Goal: Information Seeking & Learning: Learn about a topic

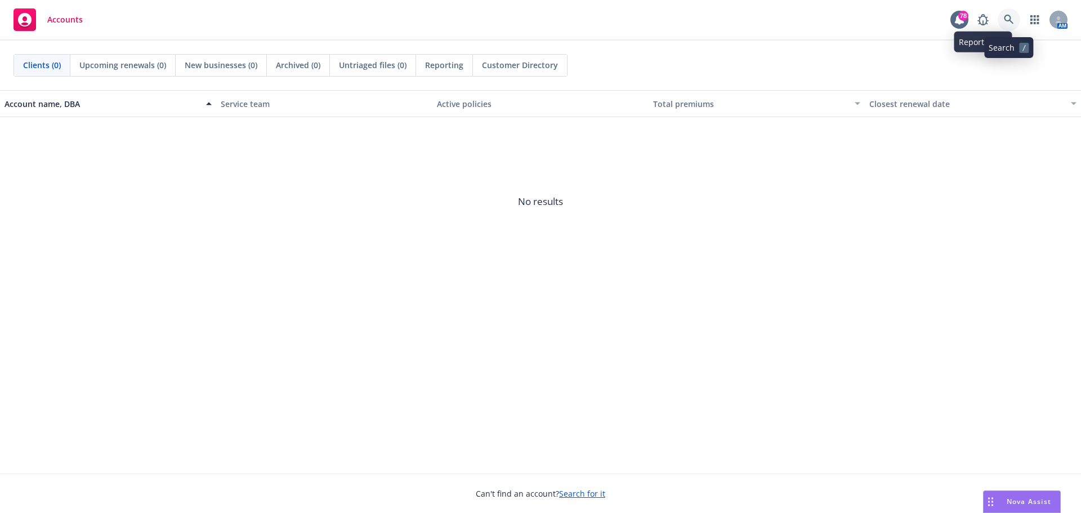
click at [1009, 17] on icon at bounding box center [1009, 20] width 10 height 10
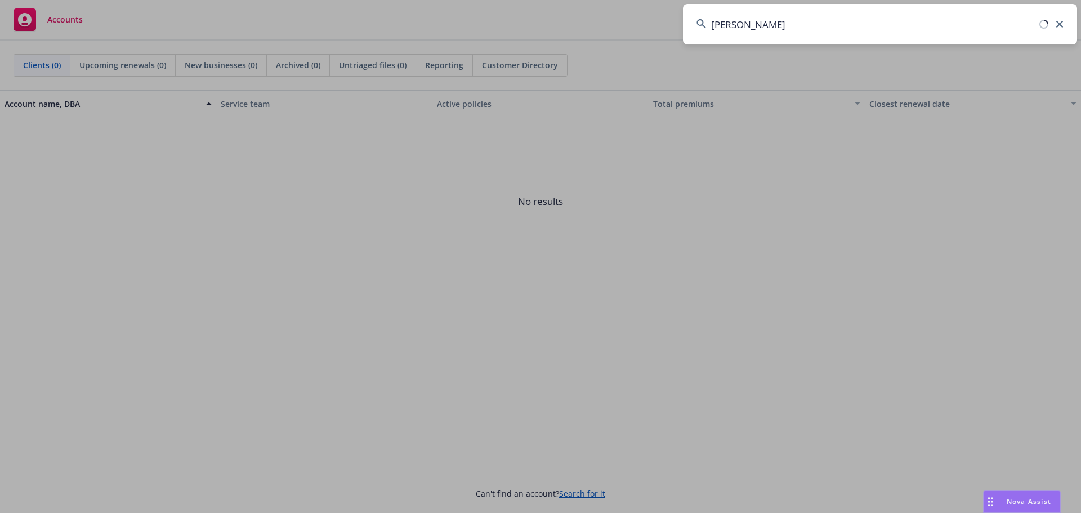
type input "tenaya"
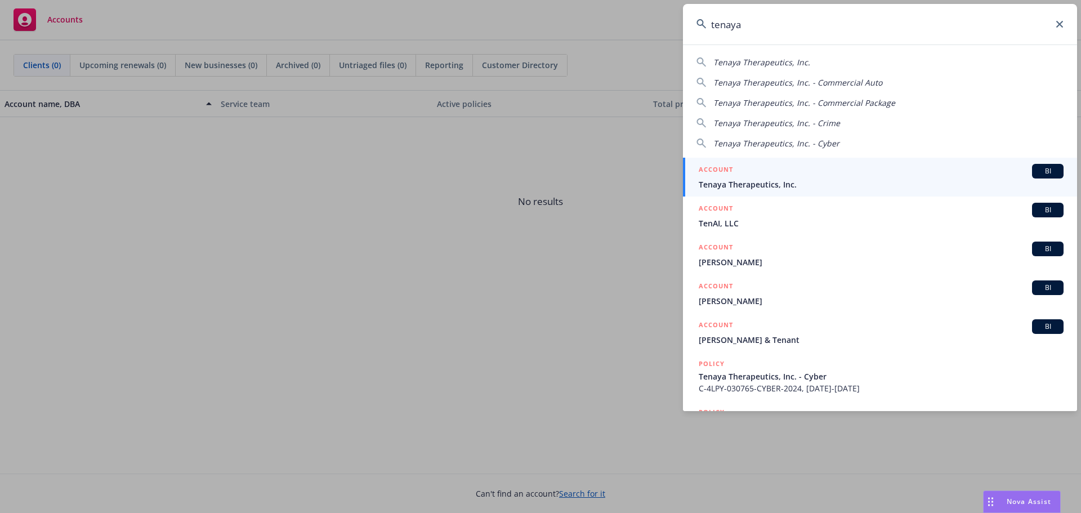
click at [771, 179] on span "Tenaya Therapeutics, Inc." at bounding box center [881, 185] width 365 height 12
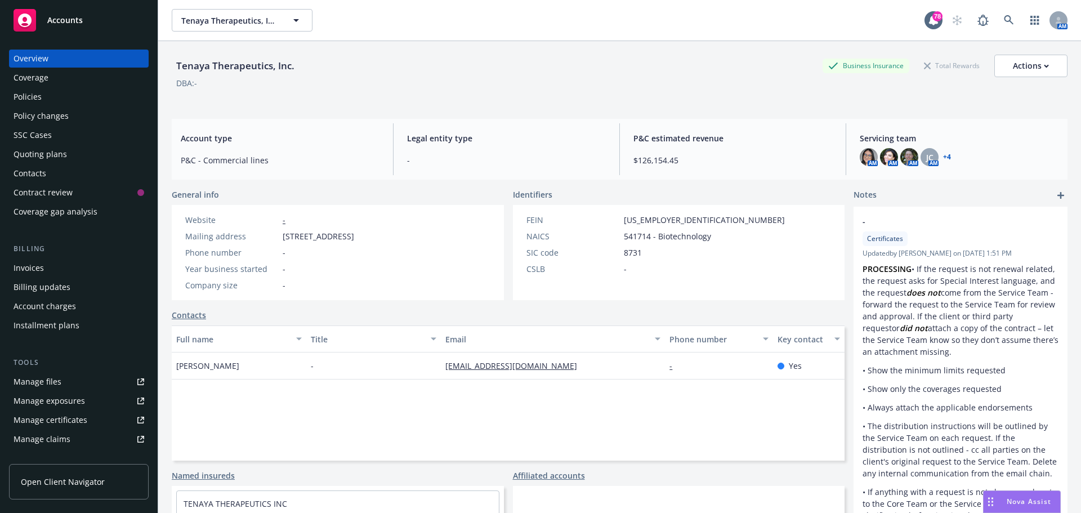
click at [35, 99] on div "Policies" at bounding box center [28, 97] width 28 height 18
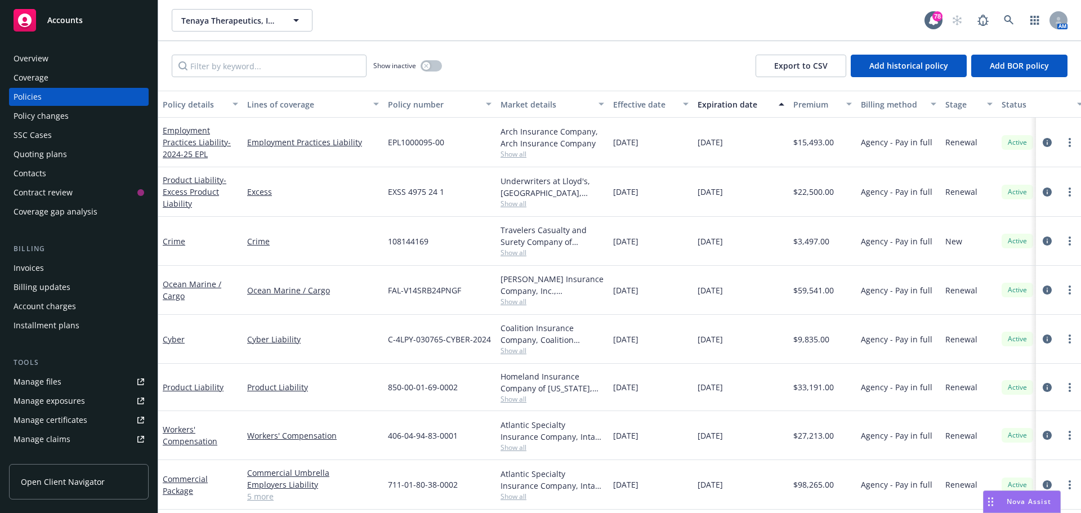
click at [520, 200] on span "Show all" at bounding box center [553, 204] width 104 height 10
click at [54, 61] on div "Overview" at bounding box center [79, 59] width 131 height 18
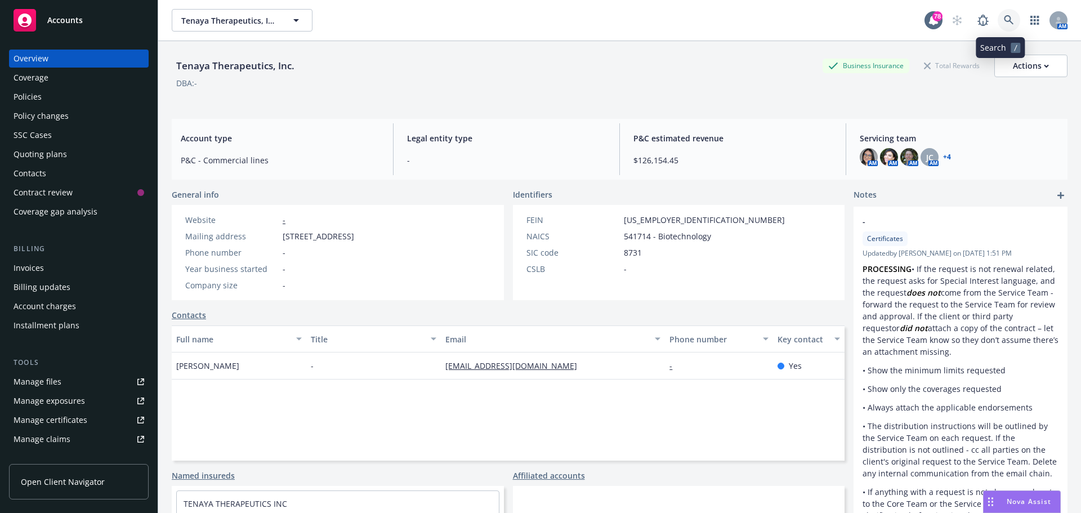
click at [1004, 21] on icon at bounding box center [1009, 20] width 10 height 10
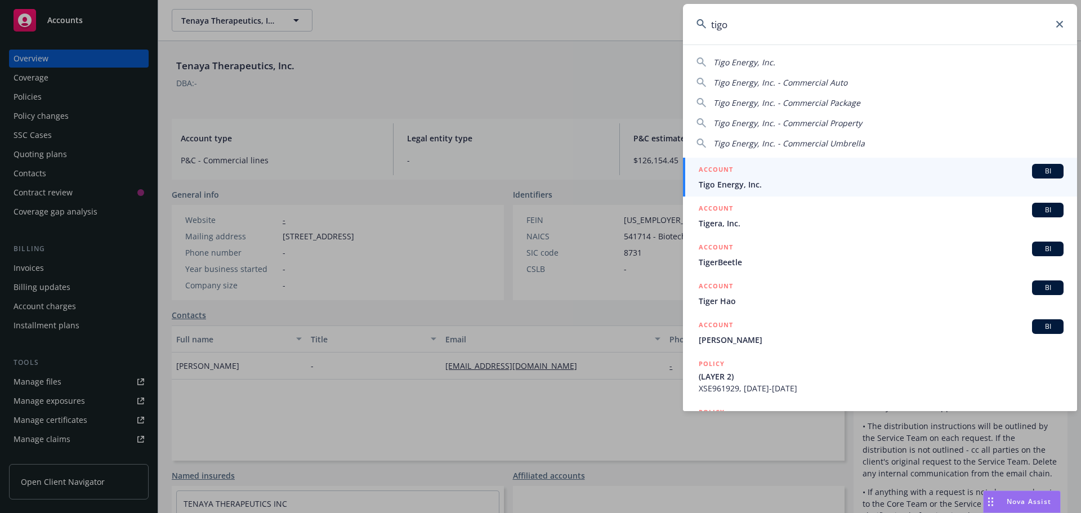
type input "tigo"
click at [733, 181] on span "Tigo Energy, Inc." at bounding box center [881, 185] width 365 height 12
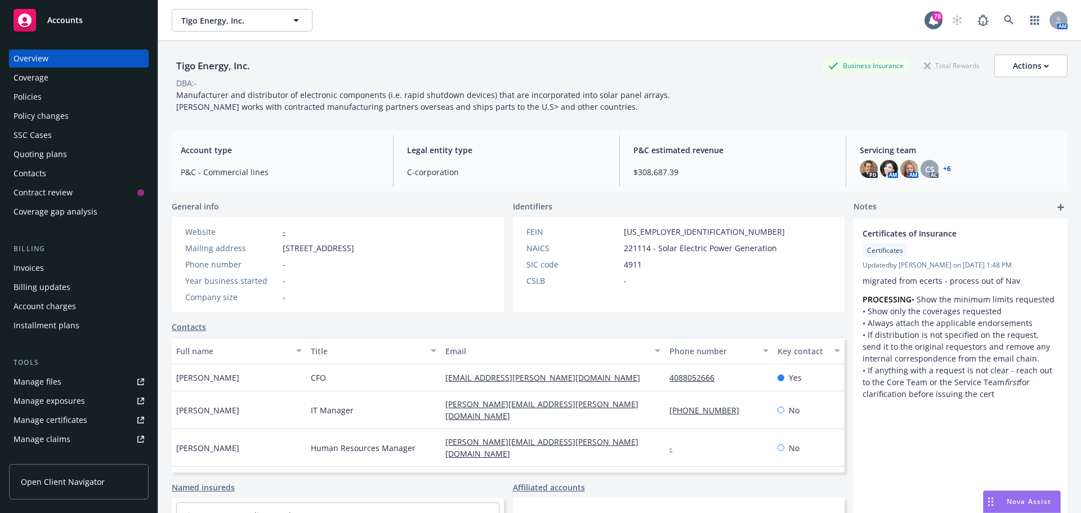
click at [943, 166] on link "+ 6" at bounding box center [947, 169] width 8 height 7
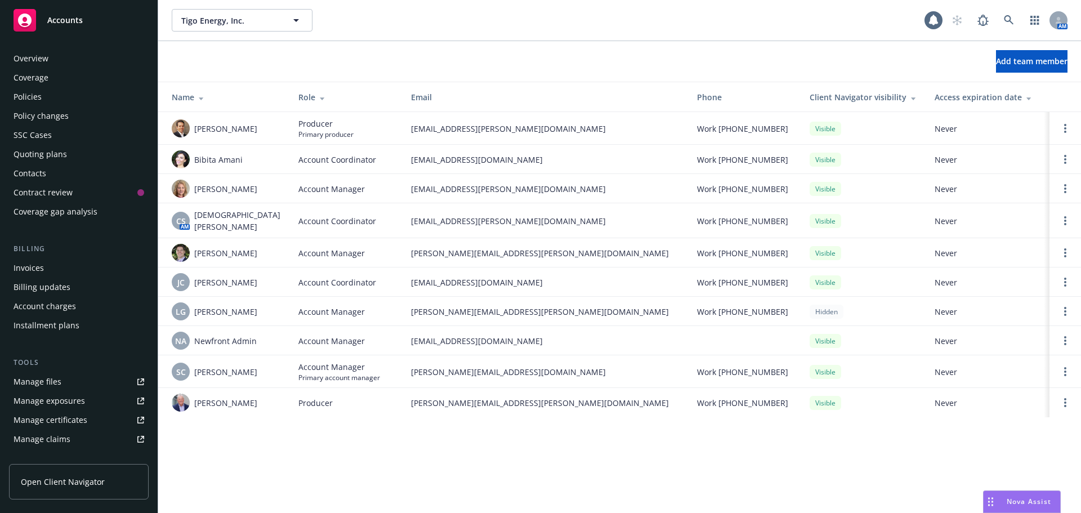
scroll to position [221, 0]
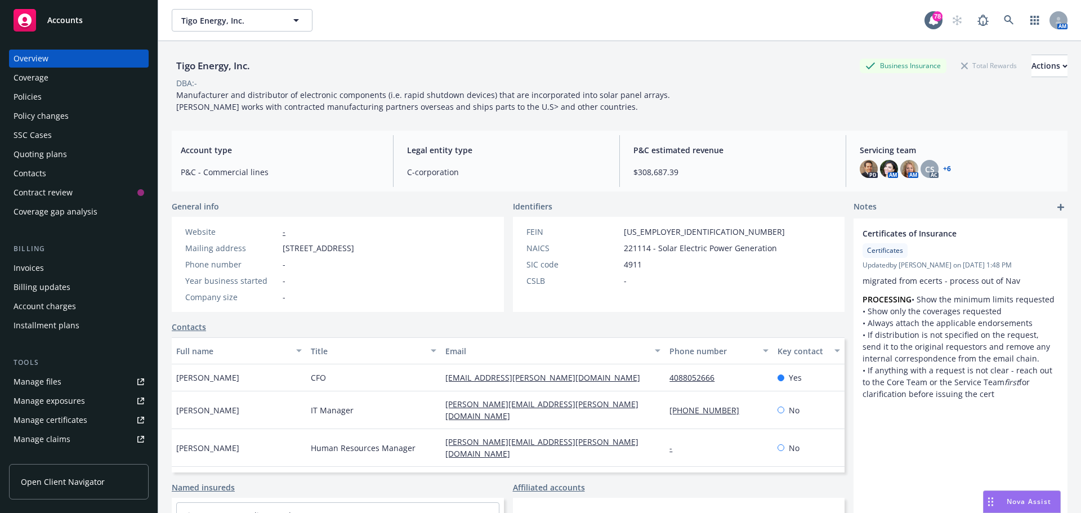
click at [48, 96] on div "Policies" at bounding box center [79, 97] width 131 height 18
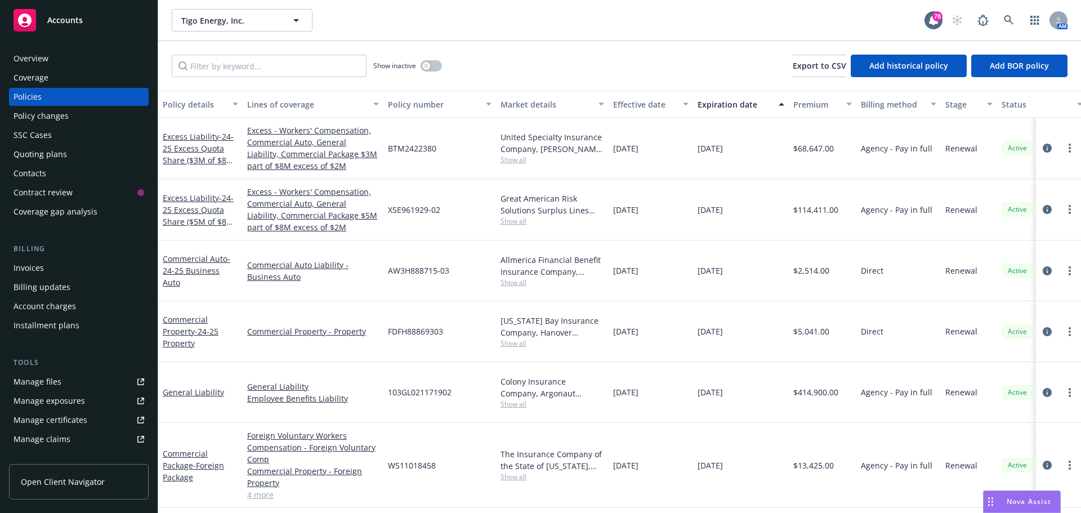
click at [516, 399] on span "Show all" at bounding box center [553, 404] width 104 height 10
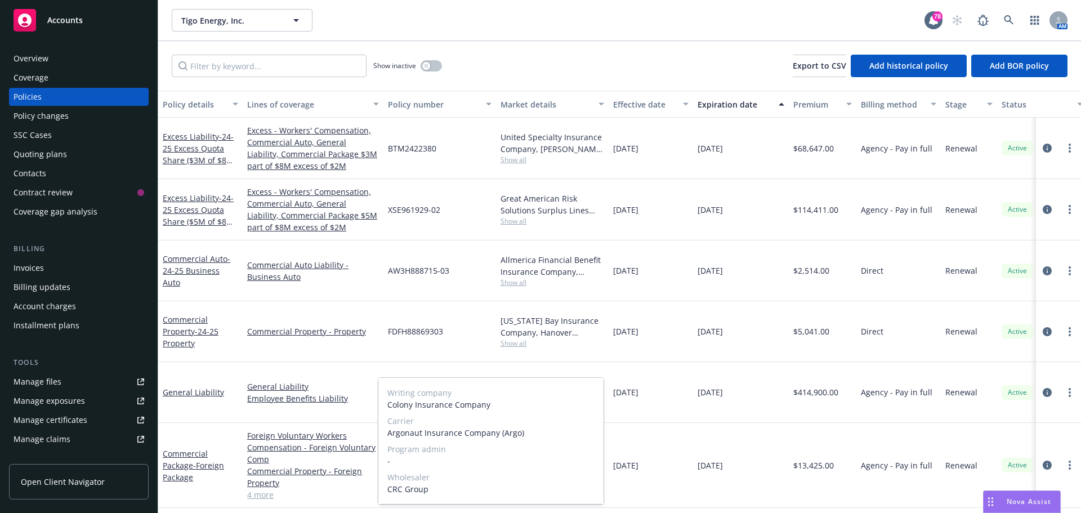
scroll to position [56, 0]
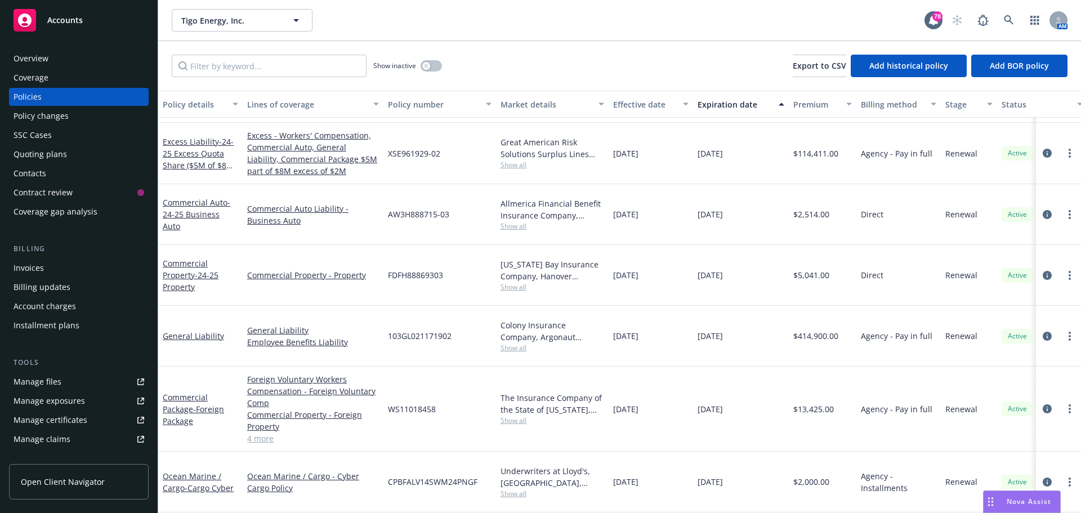
click at [764, 389] on div "10/29/2025" at bounding box center [741, 409] width 96 height 85
click at [514, 416] on span "Show all" at bounding box center [553, 421] width 104 height 10
click at [671, 394] on div "10/29/2024" at bounding box center [651, 409] width 84 height 85
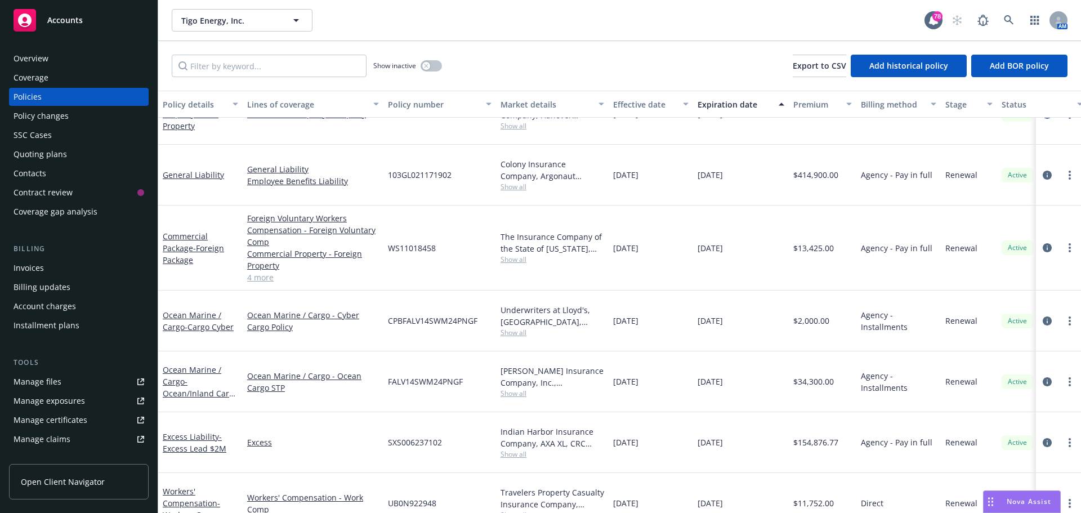
scroll to position [225, 0]
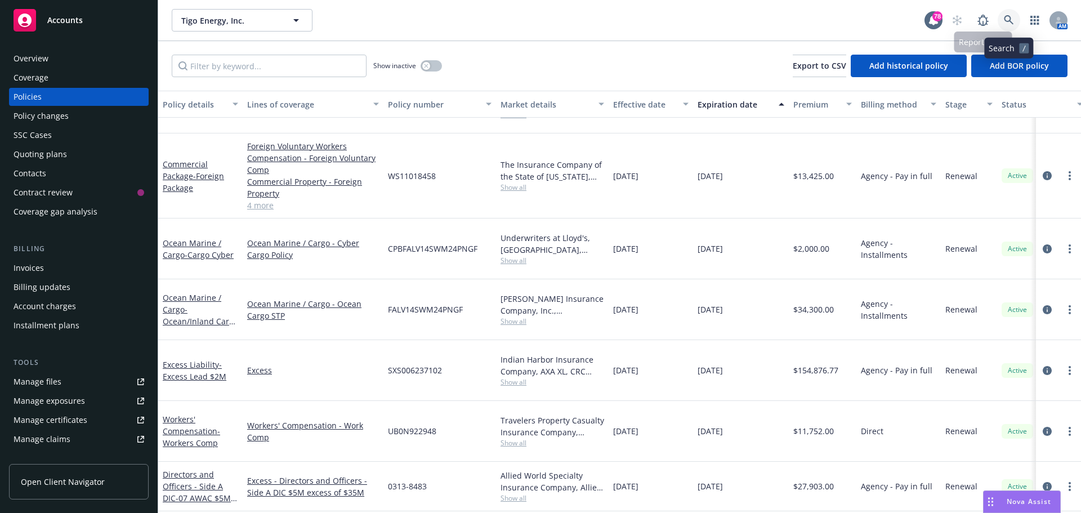
click at [1014, 21] on link at bounding box center [1009, 20] width 23 height 23
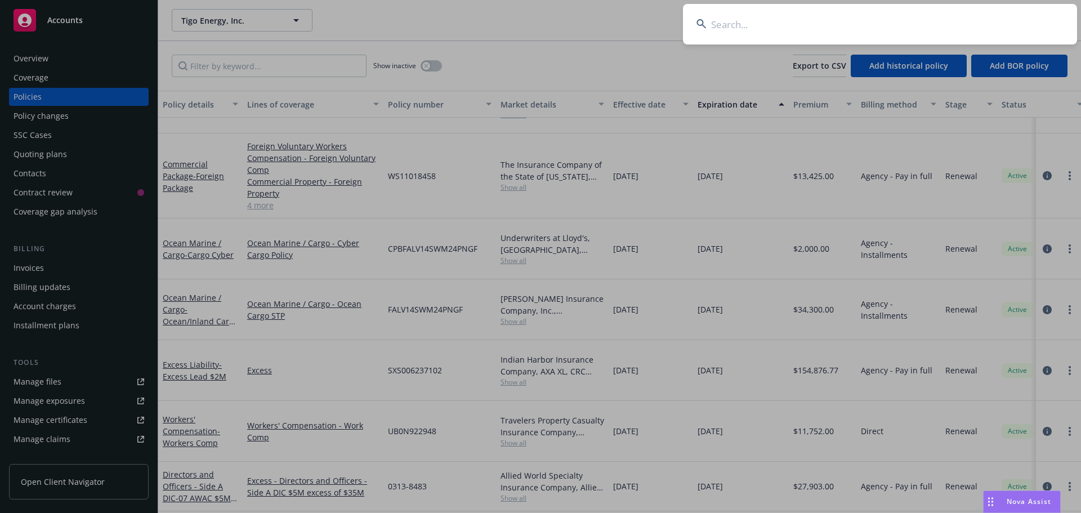
type input "h"
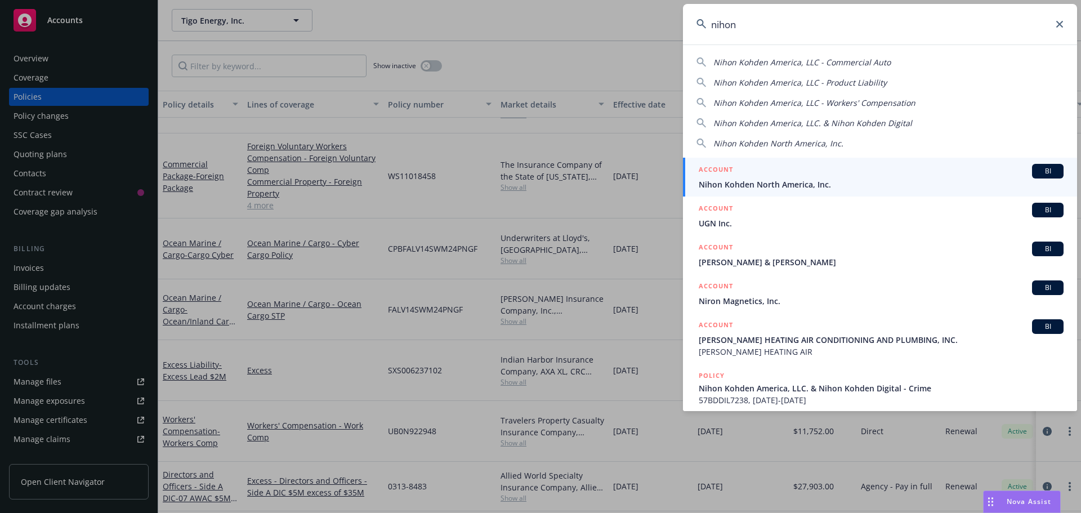
type input "nihon"
click at [787, 181] on span "Nihon Kohden North America, Inc." at bounding box center [881, 185] width 365 height 12
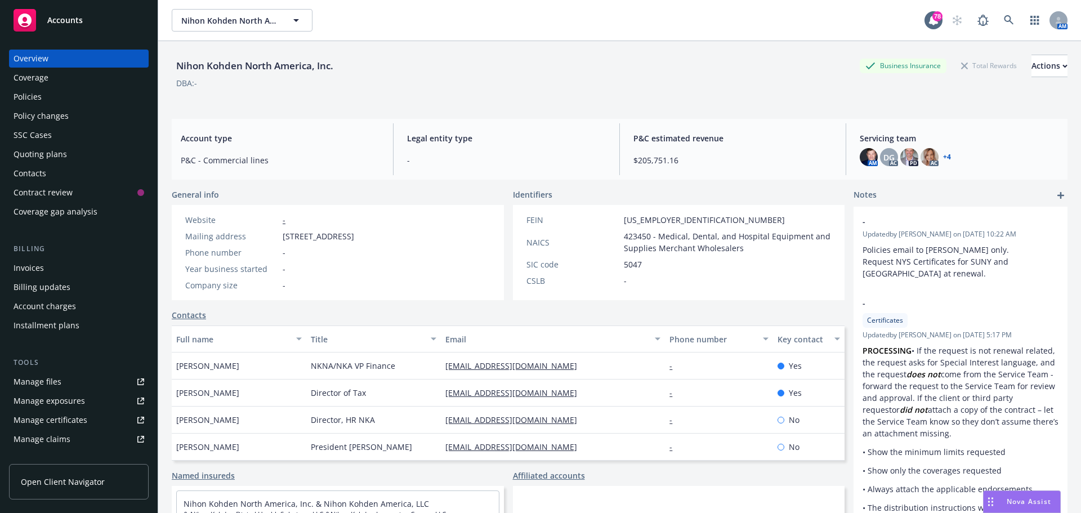
click at [71, 97] on div "Policies" at bounding box center [79, 97] width 131 height 18
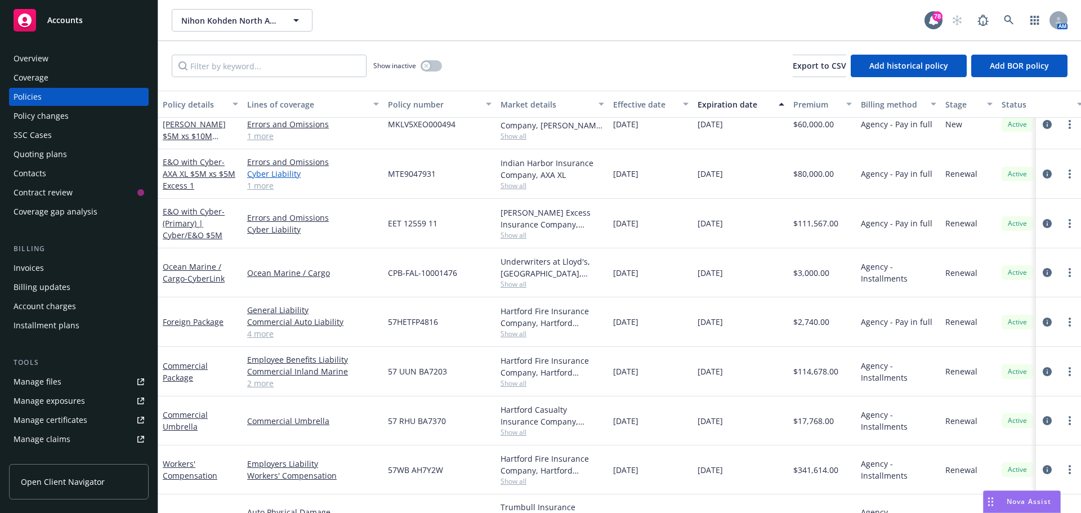
scroll to position [169, 0]
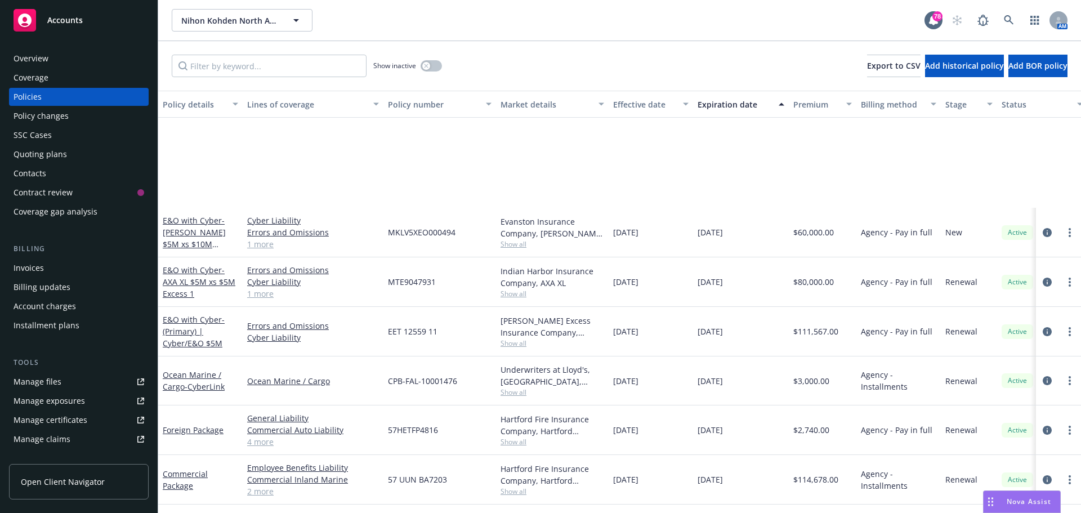
scroll to position [169, 0]
